Goal: Information Seeking & Learning: Learn about a topic

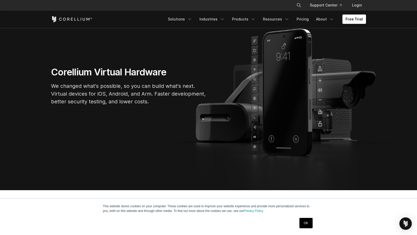
scroll to position [58, 0]
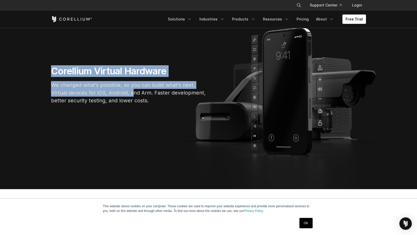
drag, startPoint x: 48, startPoint y: 70, endPoint x: 133, endPoint y: 90, distance: 87.3
click at [133, 90] on div "Corellium Virtual Hardware We changed what's possible, so you can build what's …" at bounding box center [129, 86] width 166 height 43
click at [133, 90] on p "We changed what's possible, so you can build what's next. Virtual devices for i…" at bounding box center [128, 92] width 155 height 23
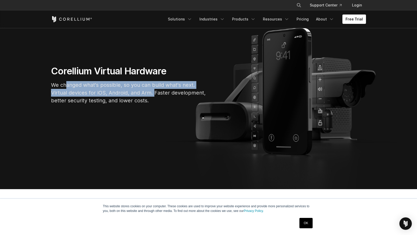
drag, startPoint x: 67, startPoint y: 82, endPoint x: 154, endPoint y: 90, distance: 87.6
click at [154, 90] on p "We changed what's possible, so you can build what's next. Virtual devices for i…" at bounding box center [128, 92] width 155 height 23
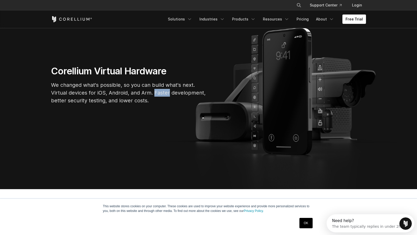
click at [154, 90] on p "We changed what's possible, so you can build what's next. Virtual devices for i…" at bounding box center [128, 92] width 155 height 23
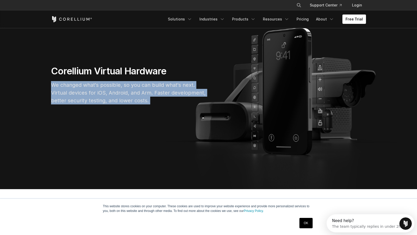
click at [154, 90] on p "We changed what's possible, so you can build what's next. Virtual devices for i…" at bounding box center [128, 92] width 155 height 23
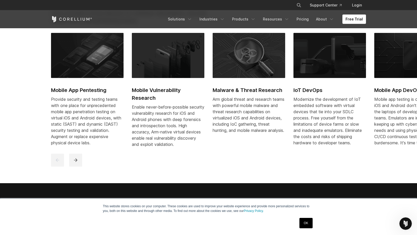
scroll to position [282, 0]
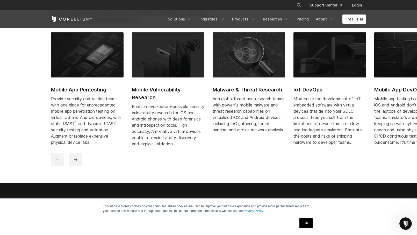
click at [322, 106] on div "Modernize the development of IoT embedded software with virtual devices that ti…" at bounding box center [329, 121] width 72 height 50
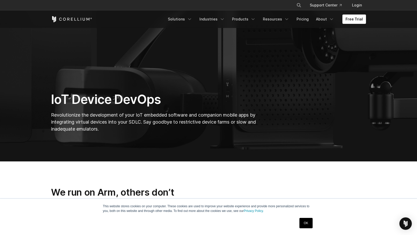
scroll to position [65, 0]
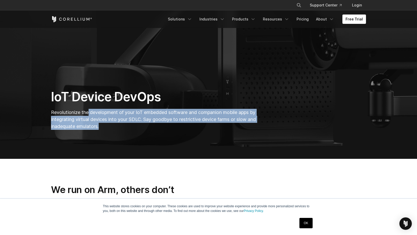
drag, startPoint x: 89, startPoint y: 113, endPoint x: 176, endPoint y: 132, distance: 89.4
click at [178, 131] on div "IoT Device DevOps Revolutionize the development of your IoT embedded software a…" at bounding box center [154, 111] width 217 height 45
click at [176, 132] on div "IoT Device DevOps Revolutionize the development of your IoT embedded software a…" at bounding box center [154, 111] width 217 height 45
drag, startPoint x: 178, startPoint y: 129, endPoint x: 180, endPoint y: 108, distance: 21.6
click at [180, 108] on div "IoT Device DevOps Revolutionize the development of your IoT embedded software a…" at bounding box center [154, 111] width 217 height 45
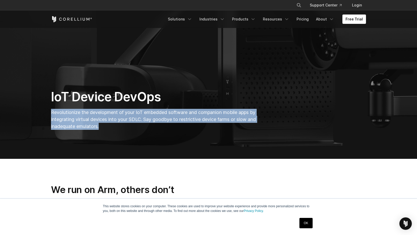
click at [180, 109] on p "Revolutionize the development of your IoT embedded software and companion mobil…" at bounding box center [154, 119] width 206 height 21
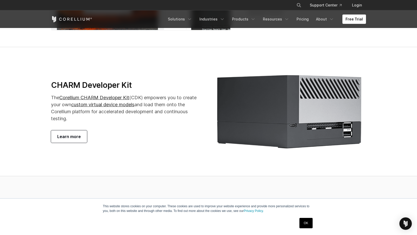
scroll to position [975, 0]
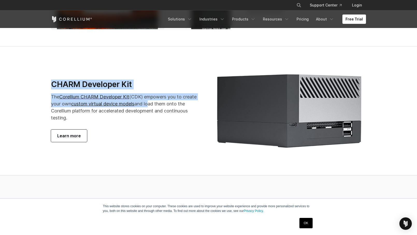
drag, startPoint x: 49, startPoint y: 90, endPoint x: 150, endPoint y: 112, distance: 103.2
click at [150, 112] on div "CHARM Developer Kit The Corellium CHARM Developer Kit (CDK) empowers you to cre…" at bounding box center [127, 110] width 163 height 63
click at [149, 112] on p "The Corellium CHARM Developer Kit (CDK) empowers you to create your own custom …" at bounding box center [127, 107] width 152 height 28
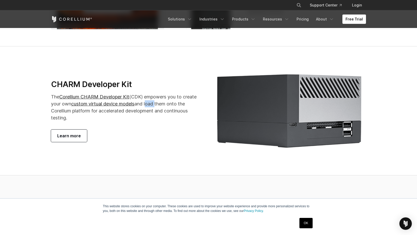
click at [149, 112] on p "The Corellium CHARM Developer Kit (CDK) empowers you to create your own custom …" at bounding box center [127, 107] width 152 height 28
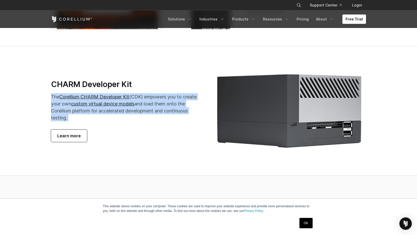
click at [149, 112] on p "The Corellium CHARM Developer Kit (CDK) empowers you to create your own custom …" at bounding box center [127, 107] width 152 height 28
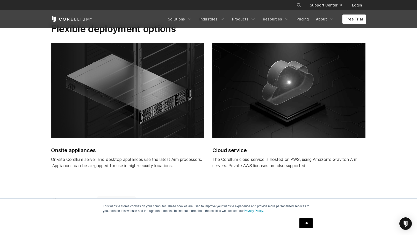
scroll to position [1281, 0]
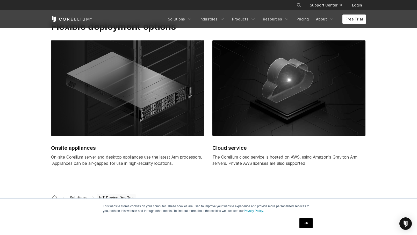
click at [149, 112] on img at bounding box center [127, 87] width 153 height 95
click at [148, 148] on div "Onsite appliances On-site Corellium server and desktop appliances use the lates…" at bounding box center [127, 106] width 153 height 132
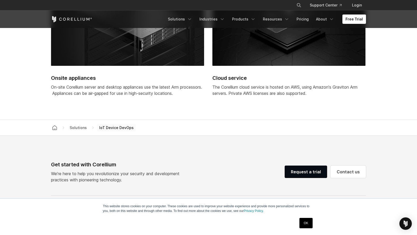
scroll to position [1354, 0]
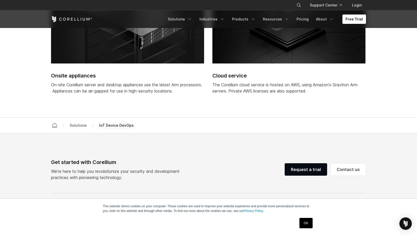
drag, startPoint x: 134, startPoint y: 84, endPoint x: 134, endPoint y: 99, distance: 15.3
click at [134, 99] on div "Onsite appliances On-site Corellium server and desktop appliances use the lates…" at bounding box center [127, 34] width 153 height 132
drag, startPoint x: 123, startPoint y: 91, endPoint x: 152, endPoint y: 103, distance: 31.4
click at [153, 100] on div "Onsite appliances On-site Corellium server and desktop appliances use the lates…" at bounding box center [127, 34] width 153 height 132
click at [152, 100] on div "Onsite appliances On-site Corellium server and desktop appliances use the lates…" at bounding box center [127, 34] width 153 height 132
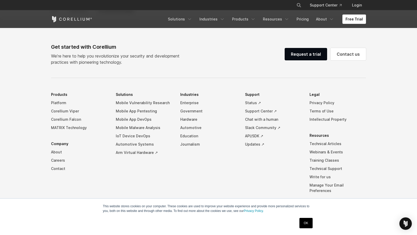
scroll to position [1485, 0]
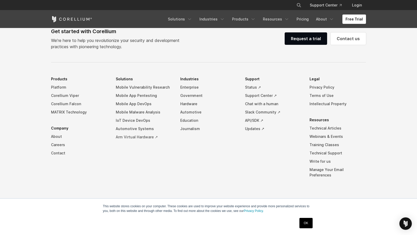
click at [144, 141] on link "Arm Virtual Hardware ↗" at bounding box center [144, 137] width 56 height 8
